Goal: Complete application form: Complete application form

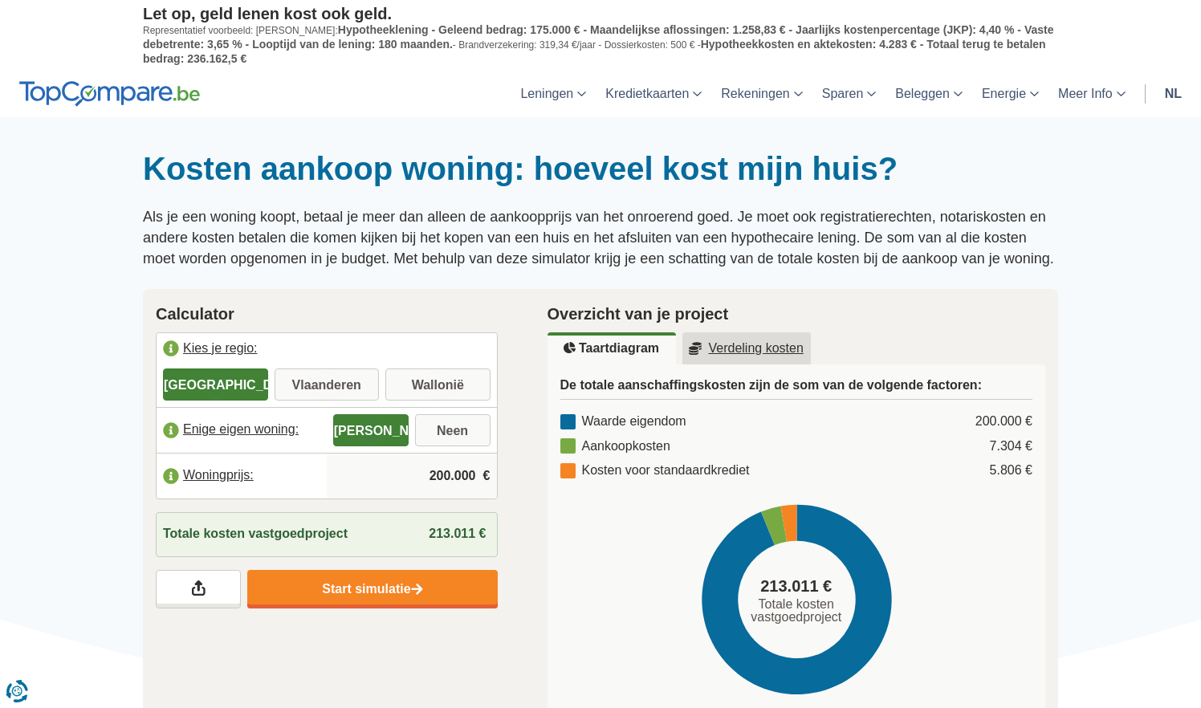
click at [336, 363] on label "Kies je regio:" at bounding box center [327, 350] width 340 height 35
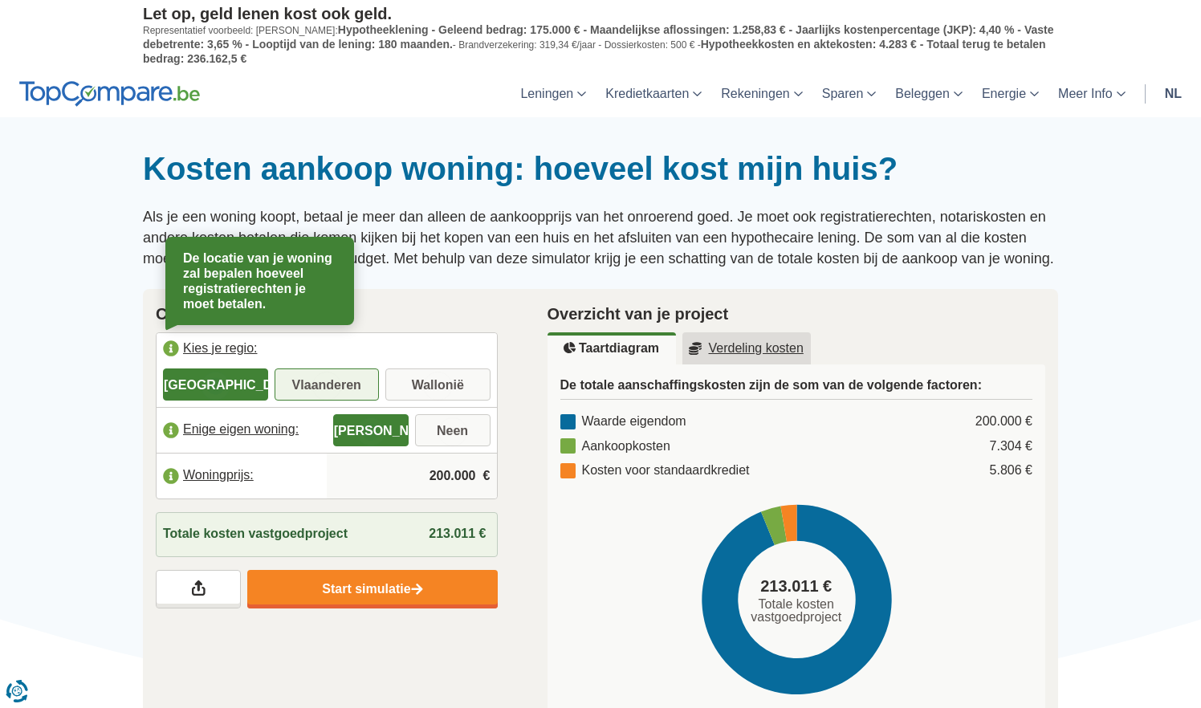
click at [334, 375] on label "Vlaanderen" at bounding box center [327, 384] width 105 height 32
click at [334, 375] on input "Vlaanderen" at bounding box center [327, 386] width 105 height 29
radio input "true"
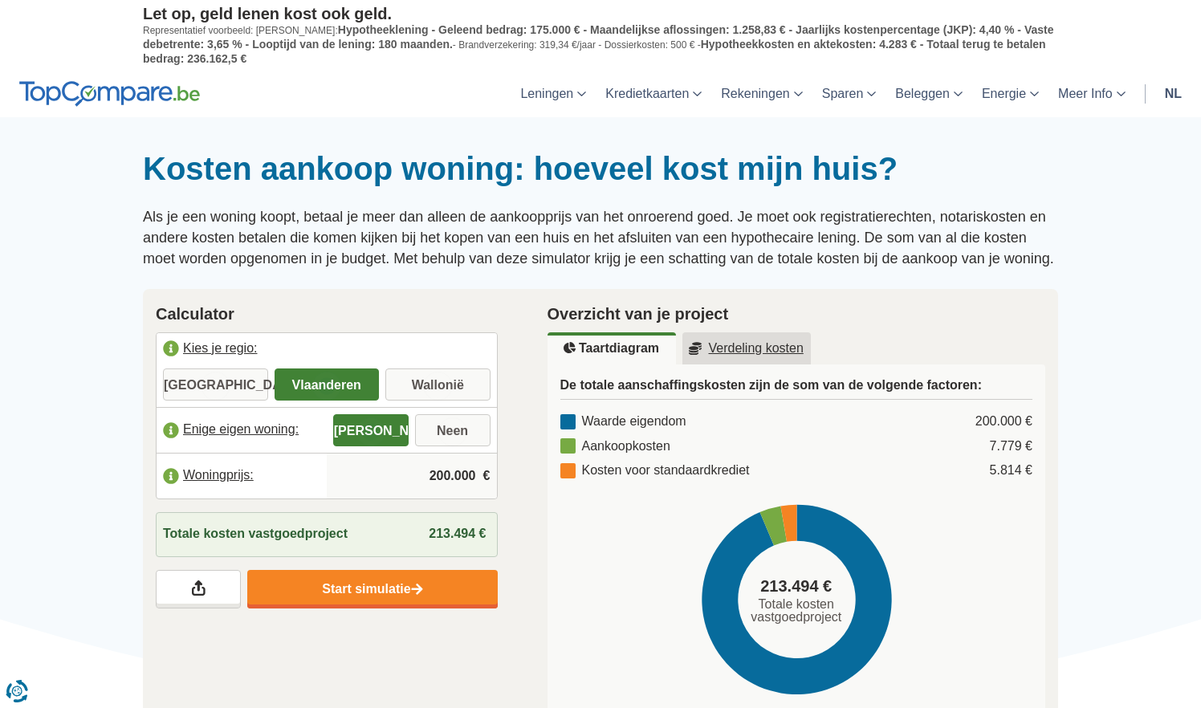
click at [440, 483] on input "200.000" at bounding box center [411, 475] width 157 height 43
click at [442, 417] on label "Neen" at bounding box center [452, 430] width 75 height 32
click at [442, 417] on input "Neen" at bounding box center [452, 431] width 75 height 29
radio input "true"
drag, startPoint x: 427, startPoint y: 475, endPoint x: 544, endPoint y: 479, distance: 117.3
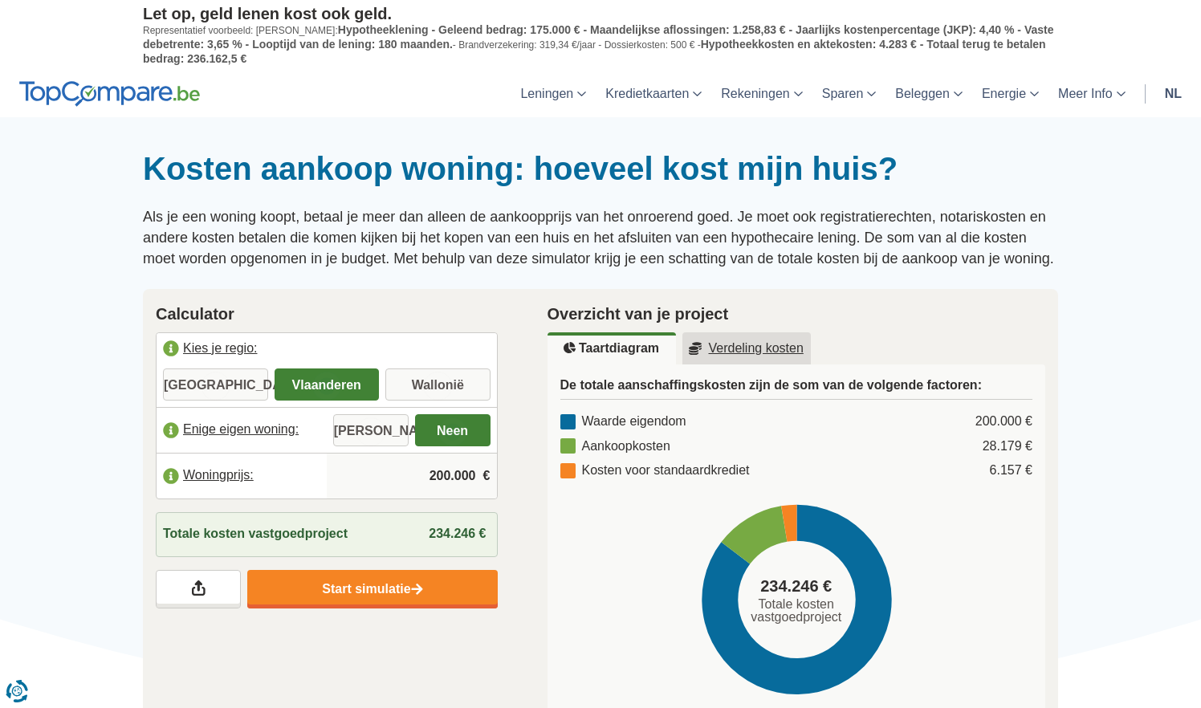
click at [544, 479] on div "Calculator [GEOGRAPHIC_DATA] je regio: [GEOGRAPHIC_DATA] [GEOGRAPHIC_DATA] [GEO…" at bounding box center [600, 511] width 939 height 445
click at [476, 478] on input "Woningprijs:" at bounding box center [411, 475] width 157 height 43
type input "9.000"
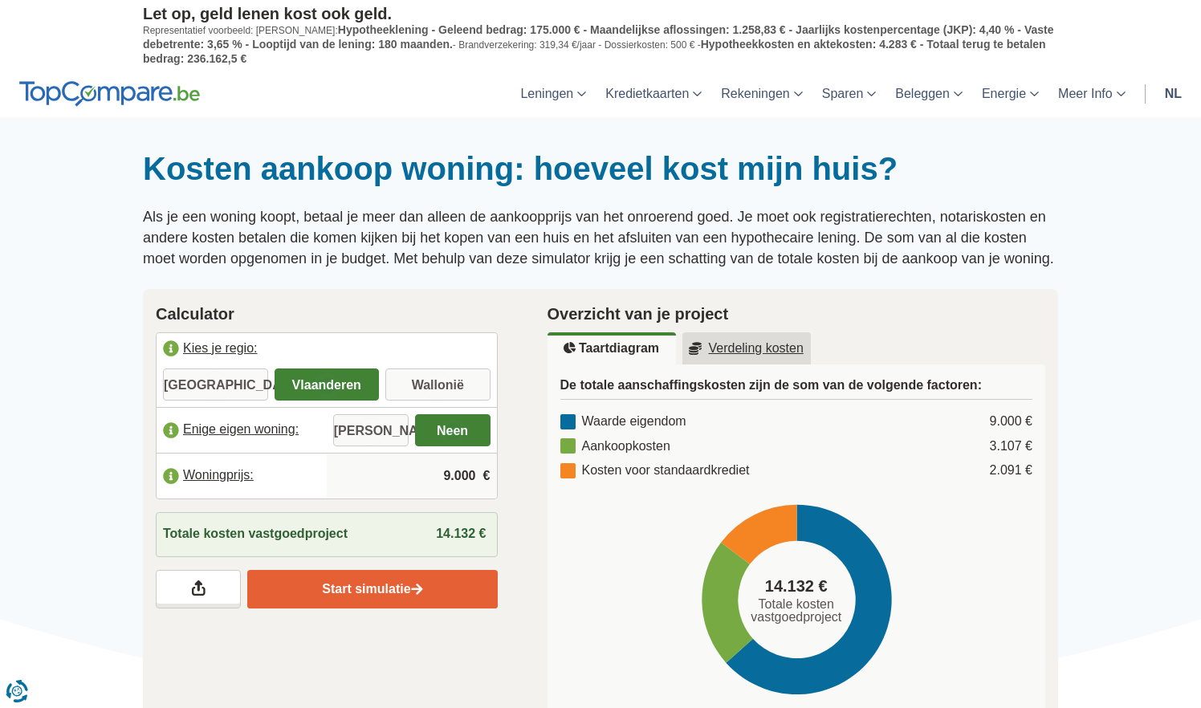
click at [450, 574] on link "Start simulatie" at bounding box center [372, 589] width 250 height 39
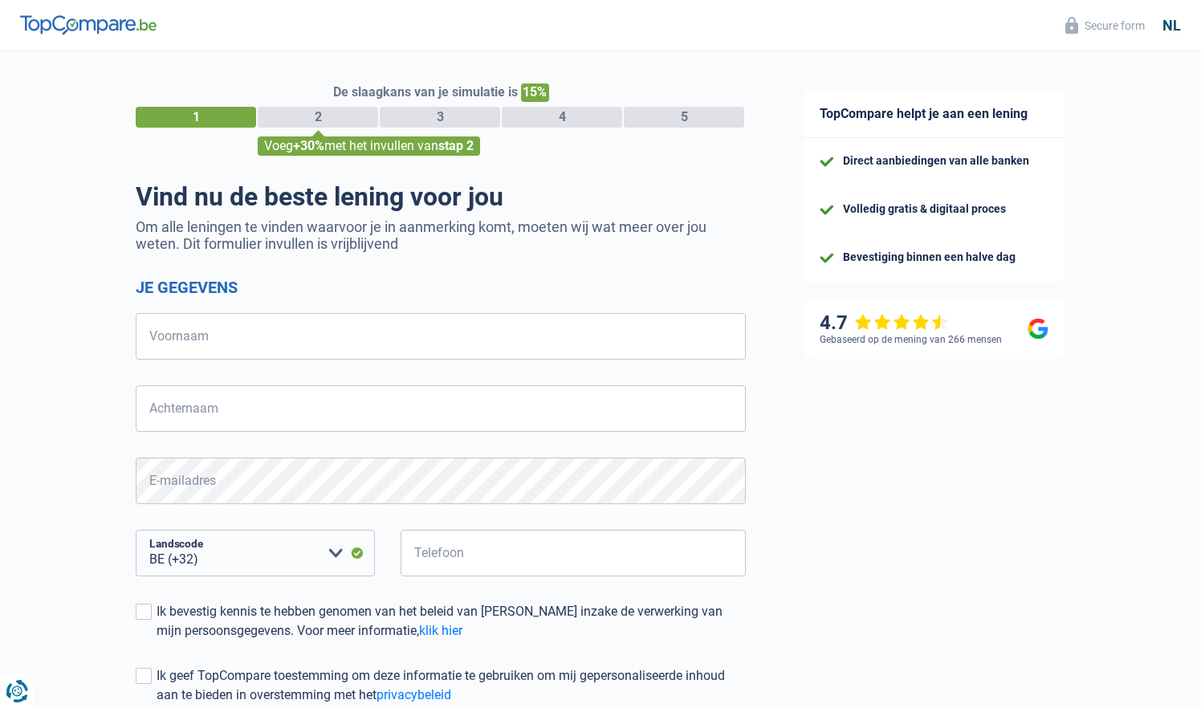
select select "32"
